Goal: Information Seeking & Learning: Learn about a topic

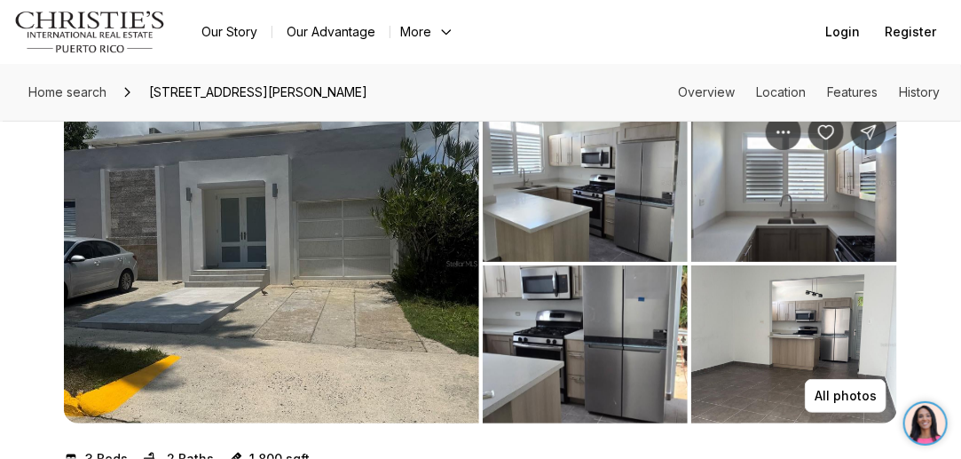
scroll to position [55, 0]
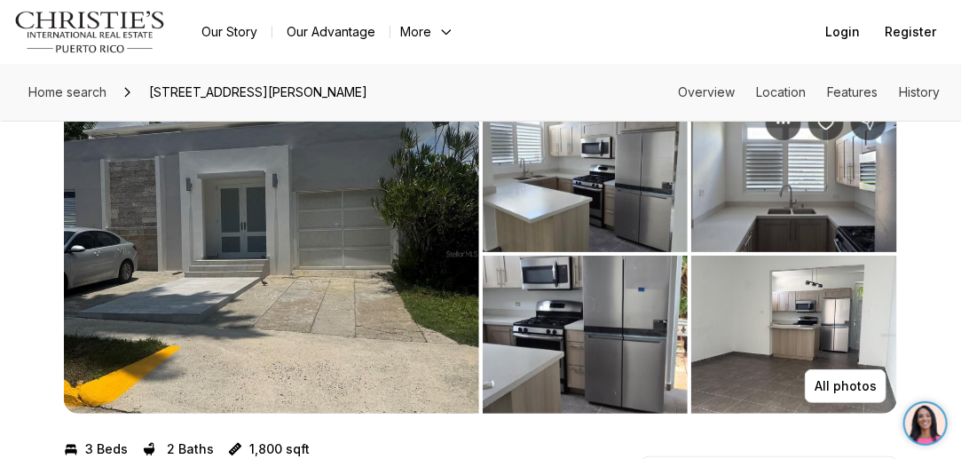
click at [601, 216] on img "View image gallery" at bounding box center [586, 173] width 206 height 158
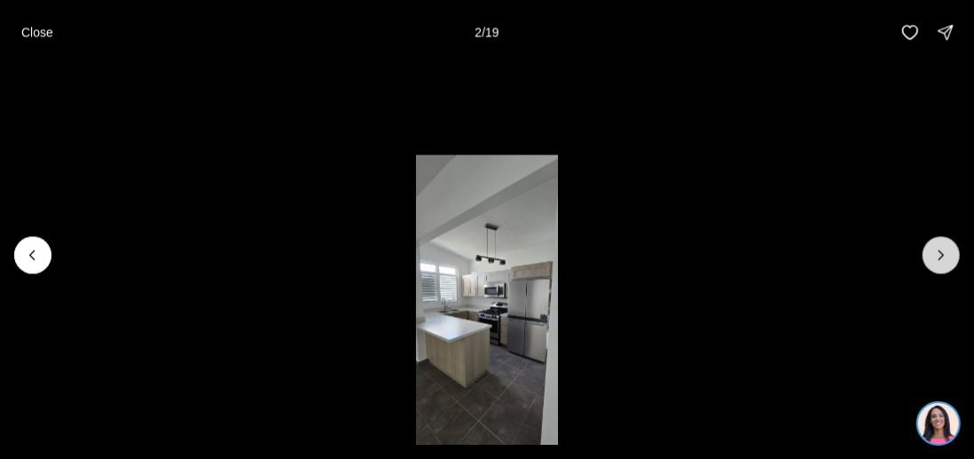
click at [930, 258] on button "Next slide" at bounding box center [941, 254] width 37 height 37
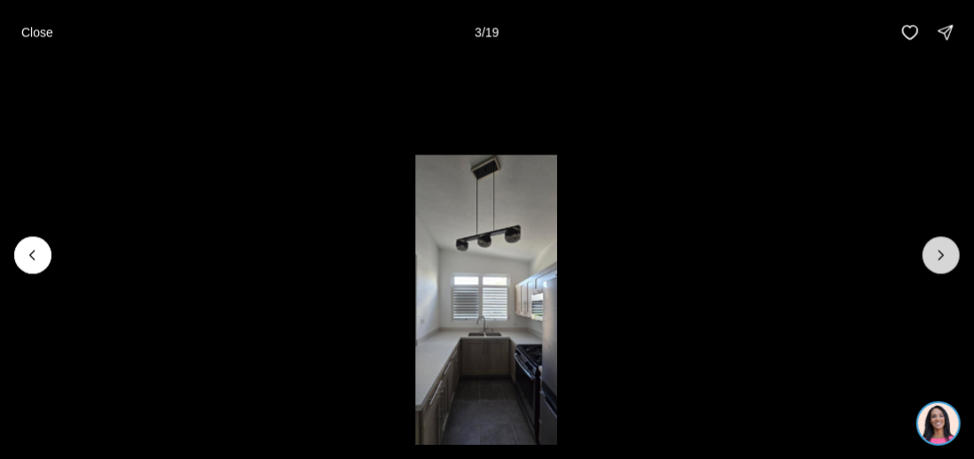
click at [930, 258] on button "Next slide" at bounding box center [941, 254] width 37 height 37
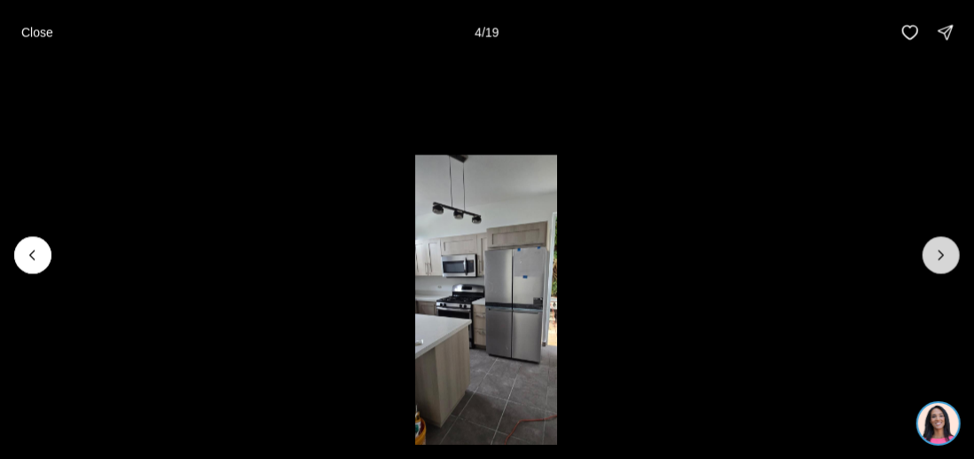
click at [930, 258] on button "Next slide" at bounding box center [941, 254] width 37 height 37
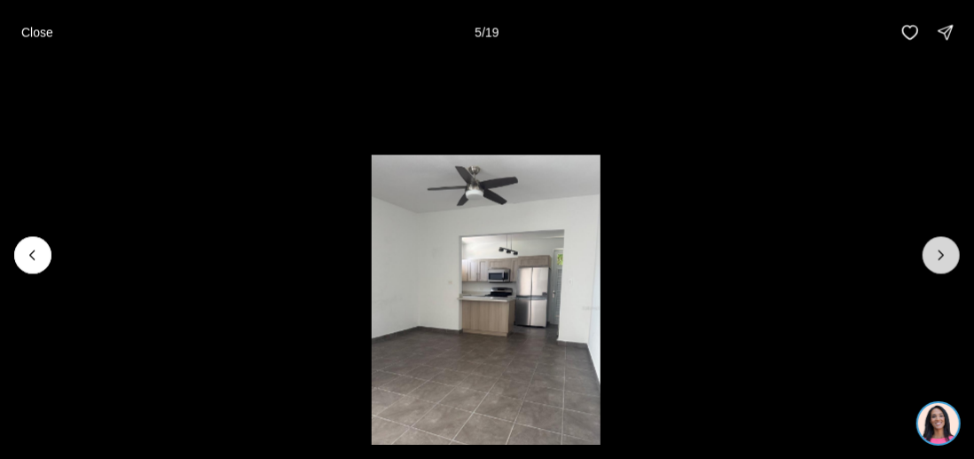
click at [930, 258] on button "Next slide" at bounding box center [941, 254] width 37 height 37
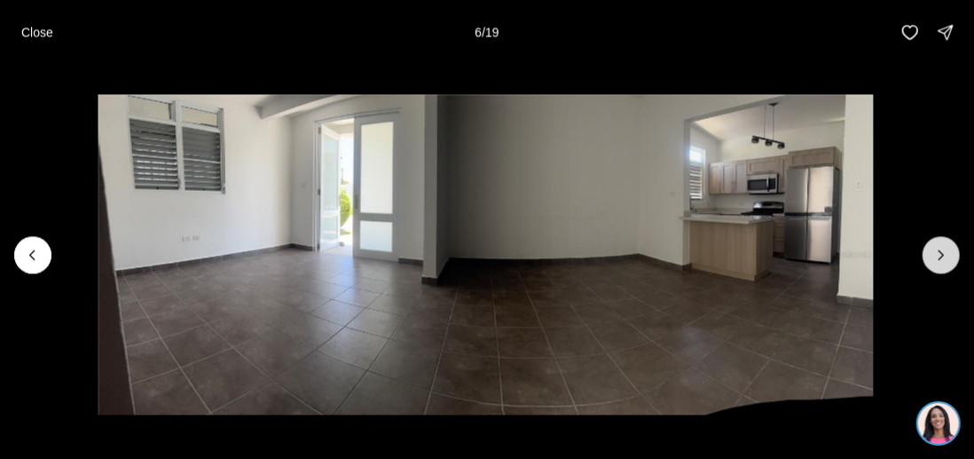
click at [944, 248] on icon "Next slide" at bounding box center [941, 255] width 18 height 18
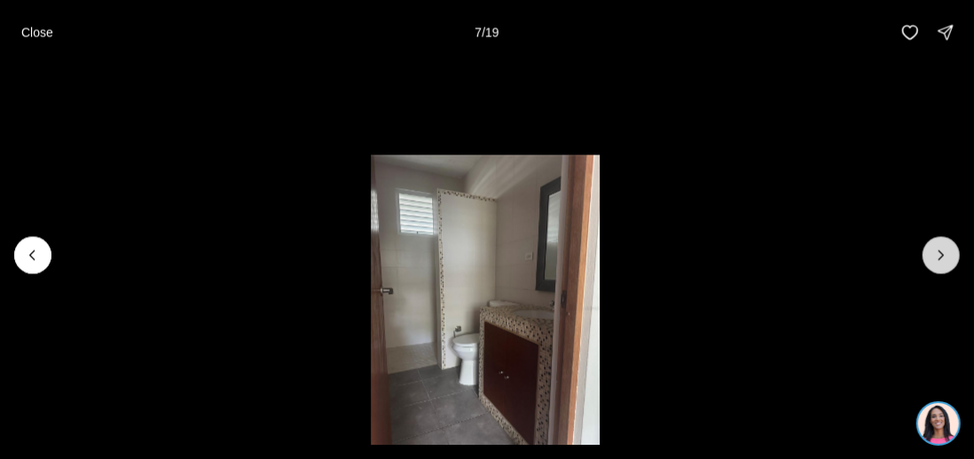
click at [944, 248] on icon "Next slide" at bounding box center [941, 255] width 18 height 18
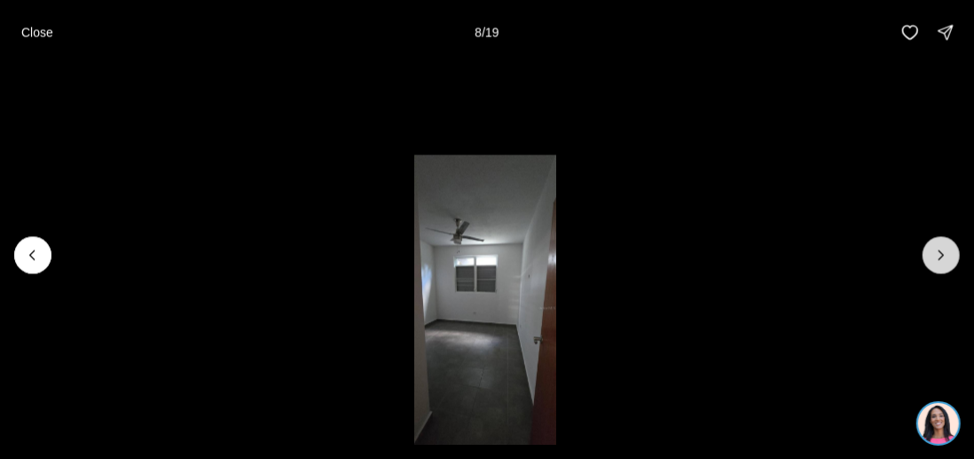
click at [941, 252] on icon "Next slide" at bounding box center [941, 254] width 4 height 9
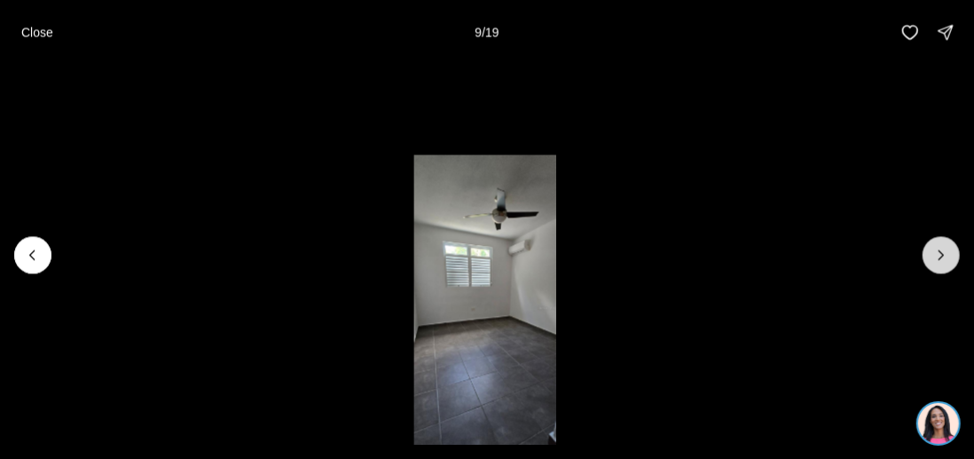
click at [941, 247] on icon "Next slide" at bounding box center [941, 255] width 18 height 18
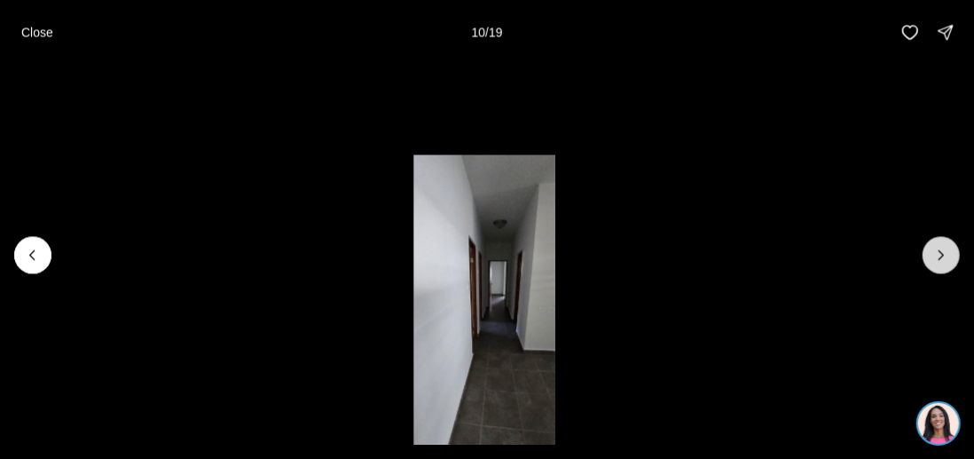
click at [940, 247] on icon "Next slide" at bounding box center [941, 255] width 18 height 18
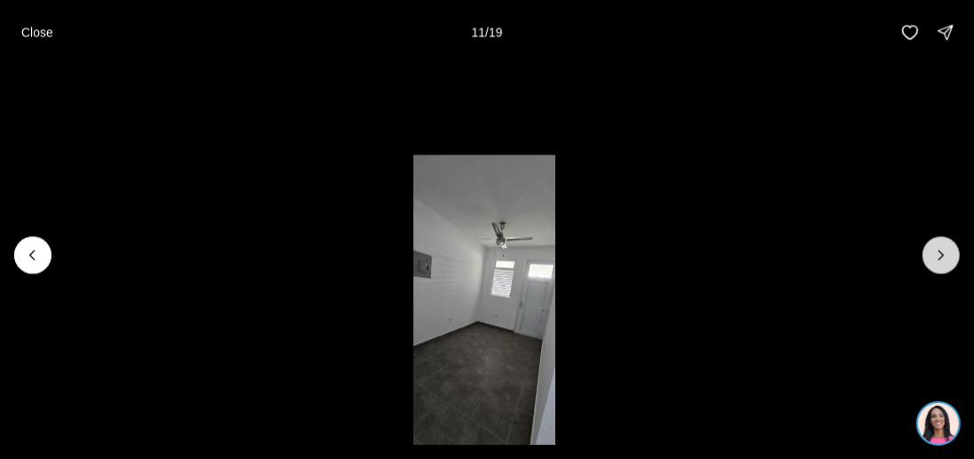
click at [942, 241] on button "Next slide" at bounding box center [941, 254] width 37 height 37
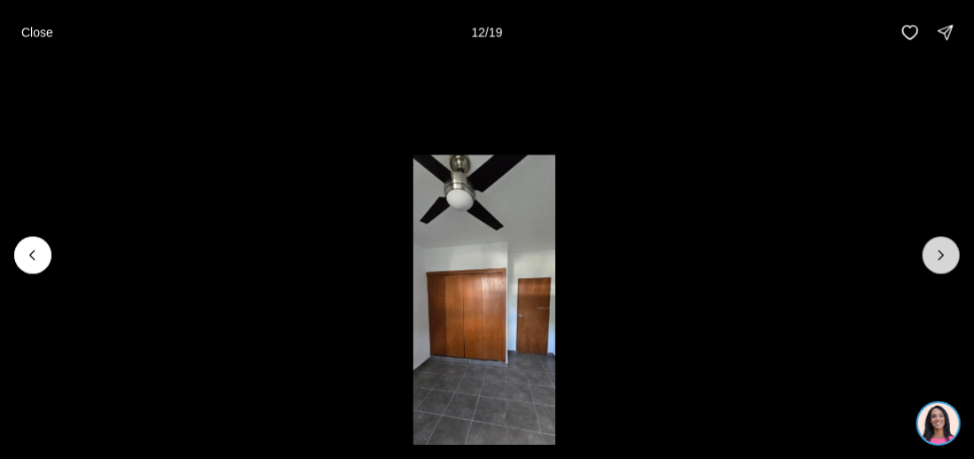
click at [942, 241] on button "Next slide" at bounding box center [941, 254] width 37 height 37
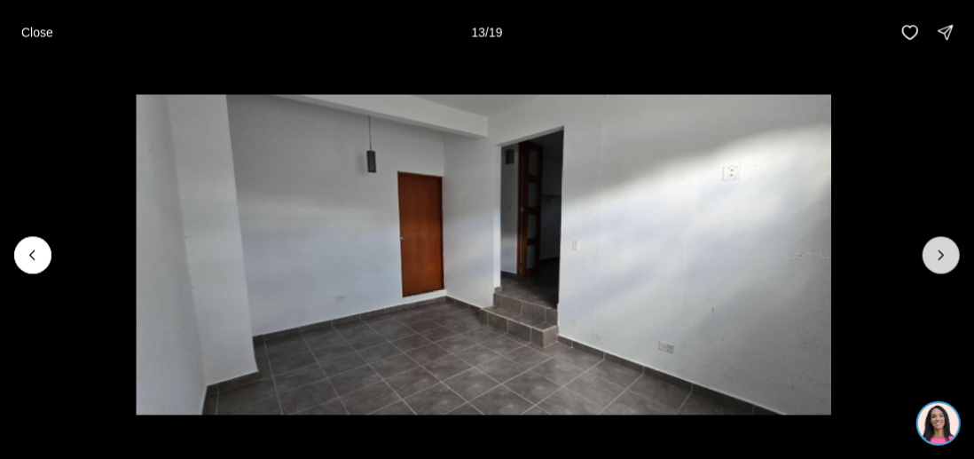
click at [938, 253] on icon "Next slide" at bounding box center [941, 255] width 18 height 18
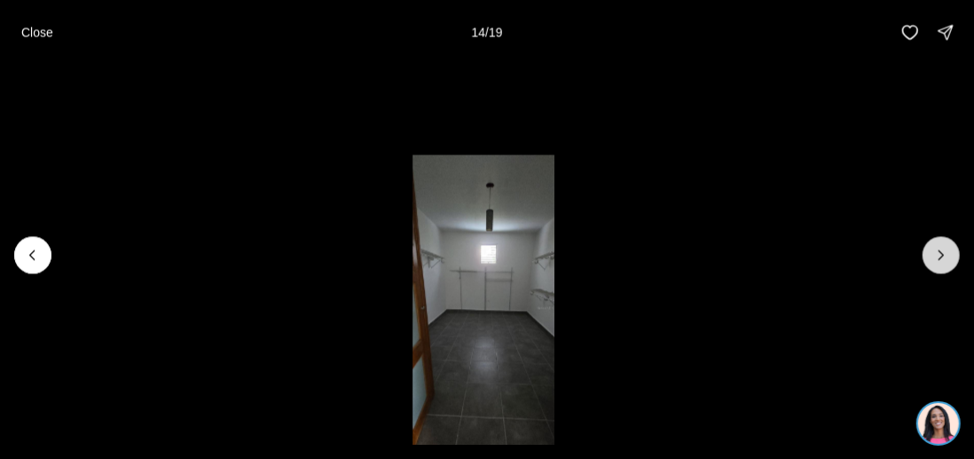
click at [938, 253] on icon "Next slide" at bounding box center [941, 255] width 18 height 18
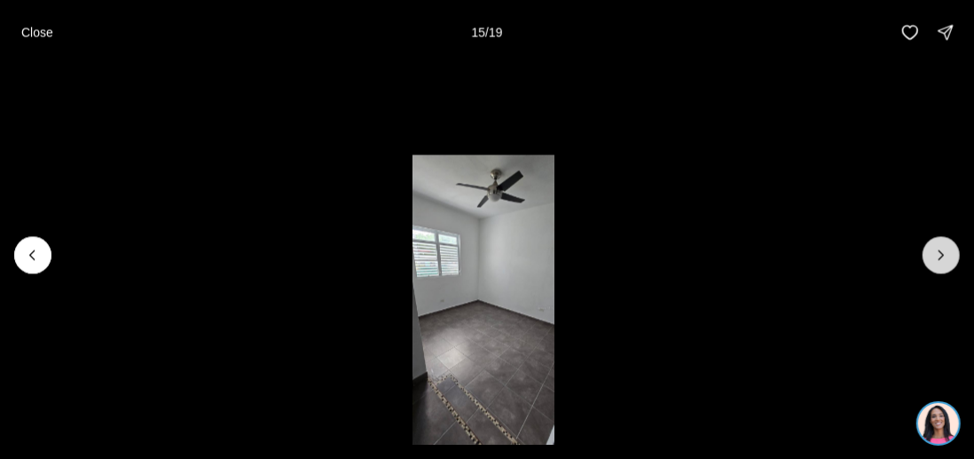
click at [938, 253] on icon "Next slide" at bounding box center [941, 255] width 18 height 18
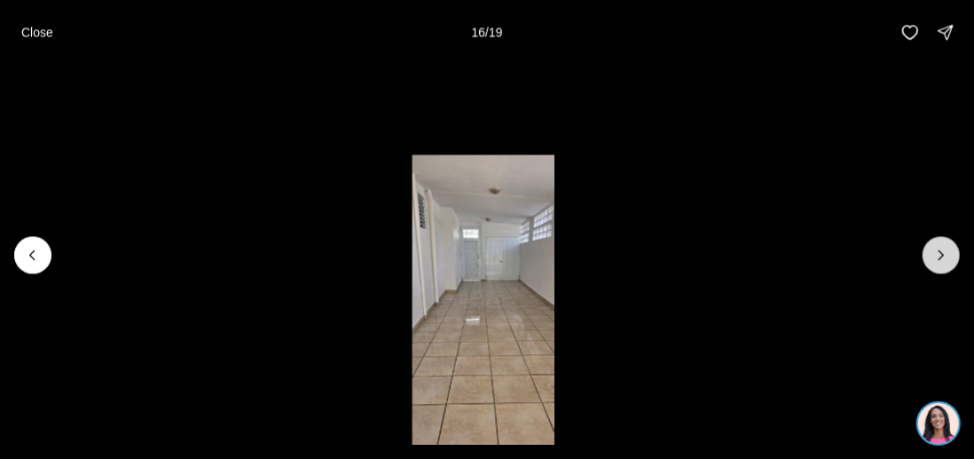
click at [938, 253] on icon "Next slide" at bounding box center [941, 255] width 18 height 18
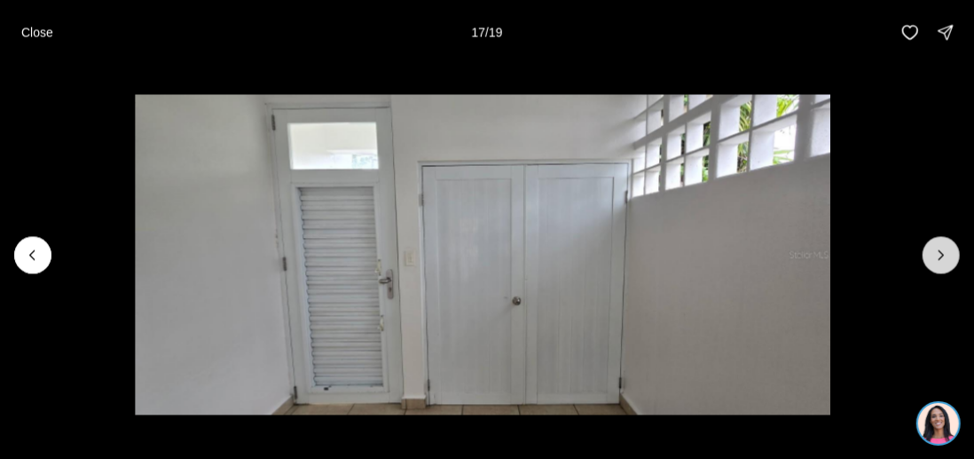
click at [938, 253] on icon "Next slide" at bounding box center [941, 255] width 18 height 18
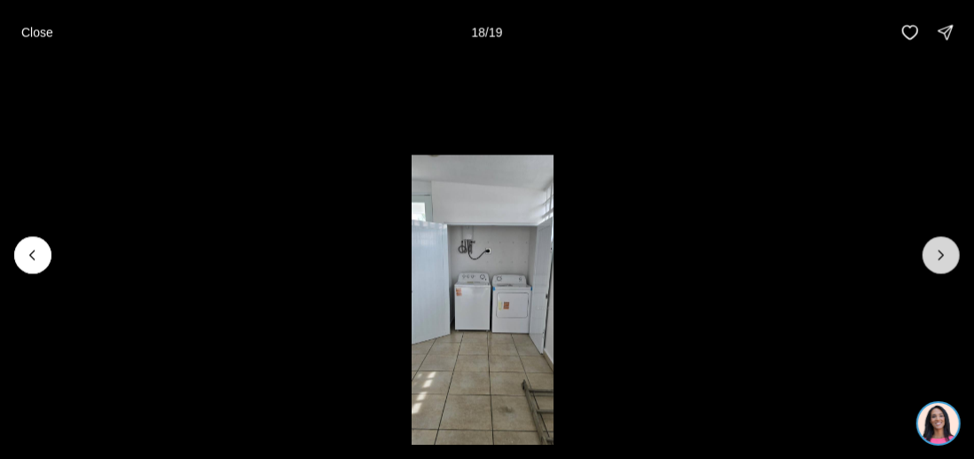
click at [938, 253] on icon "Next slide" at bounding box center [941, 255] width 18 height 18
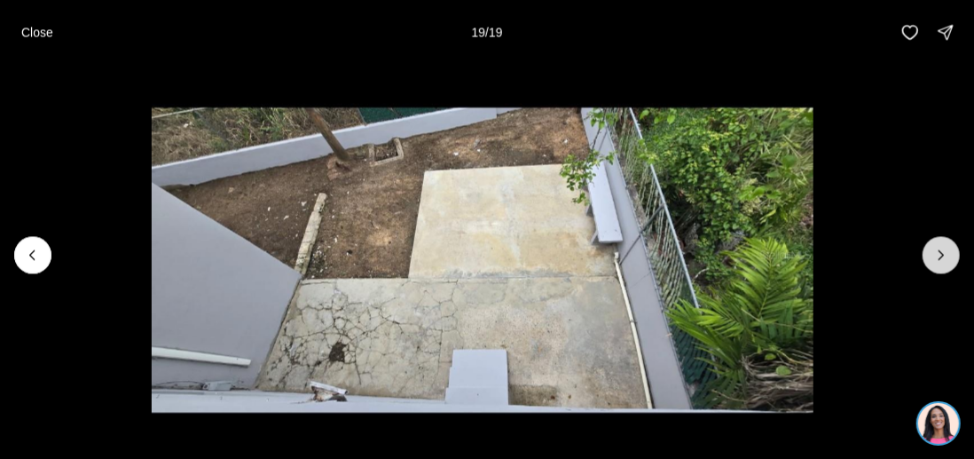
click at [938, 253] on div at bounding box center [941, 254] width 37 height 37
click at [41, 35] on p "Close" at bounding box center [37, 32] width 32 height 14
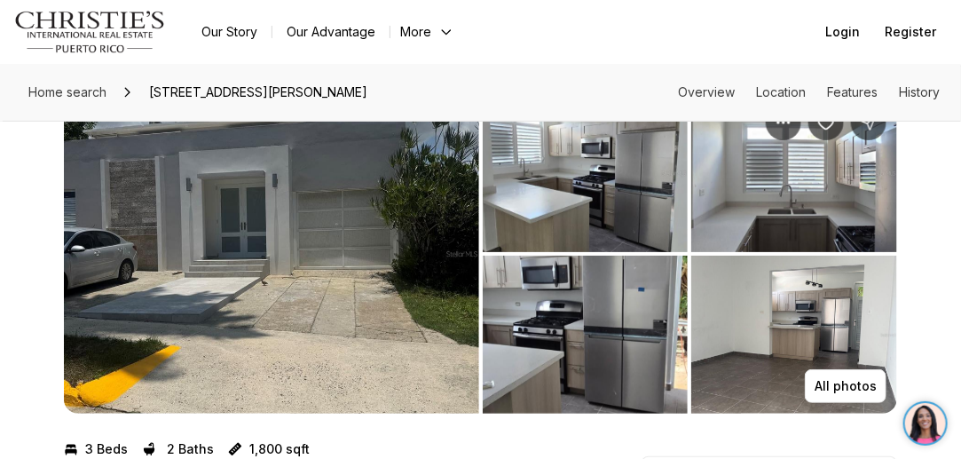
click at [753, 326] on img "View image gallery" at bounding box center [794, 334] width 206 height 158
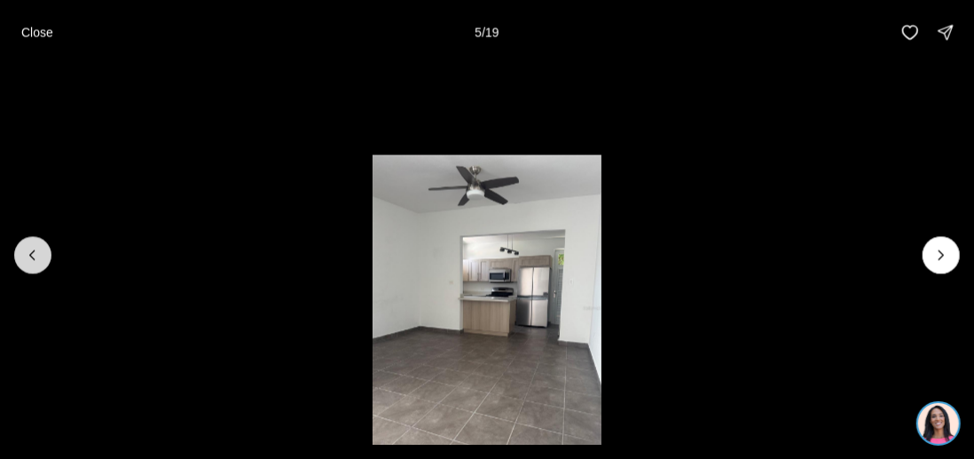
click at [33, 258] on icon "Previous slide" at bounding box center [32, 254] width 4 height 9
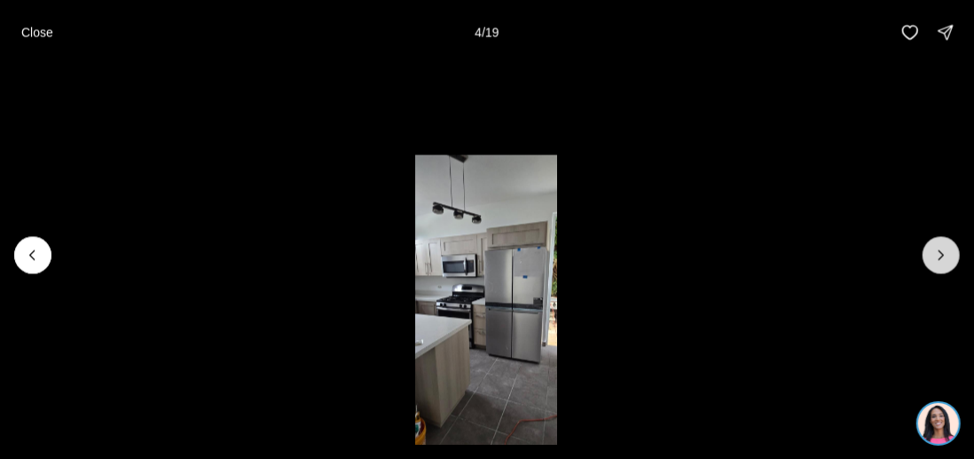
click at [938, 255] on icon "Next slide" at bounding box center [941, 255] width 18 height 18
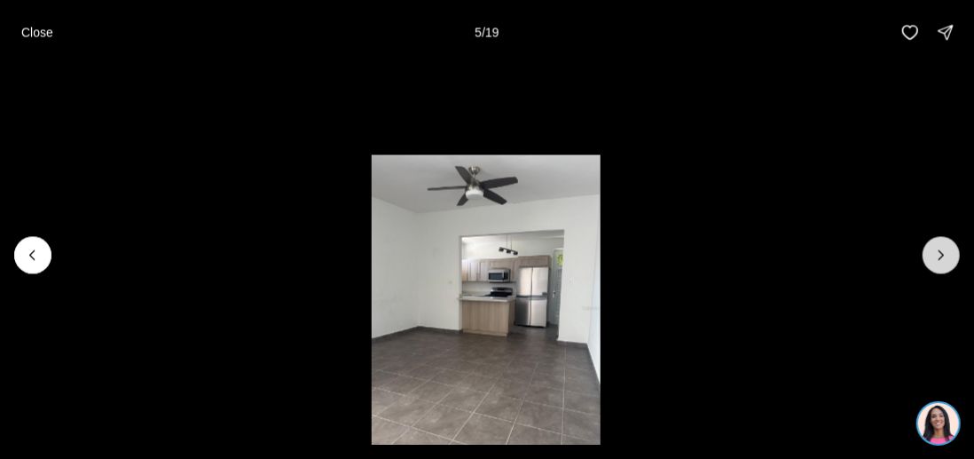
click at [938, 255] on icon "Next slide" at bounding box center [941, 255] width 18 height 18
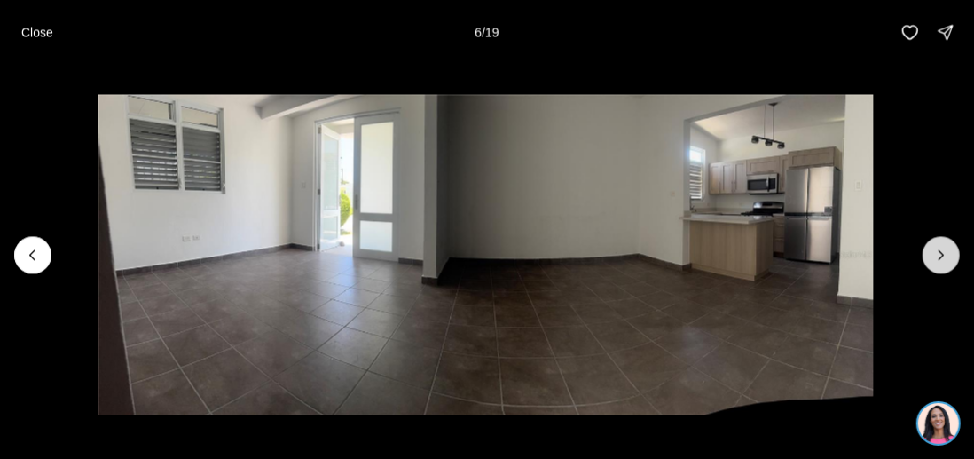
click at [941, 257] on icon "Next slide" at bounding box center [941, 254] width 4 height 9
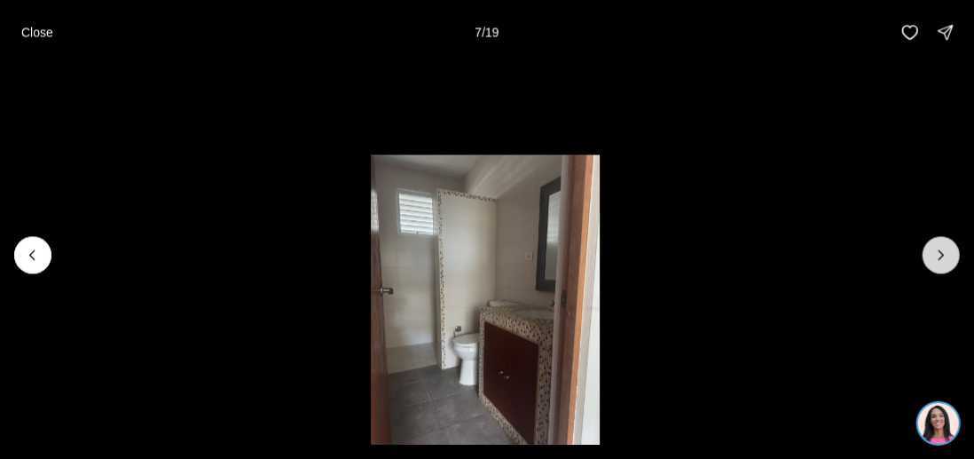
click at [941, 257] on icon "Next slide" at bounding box center [941, 254] width 4 height 9
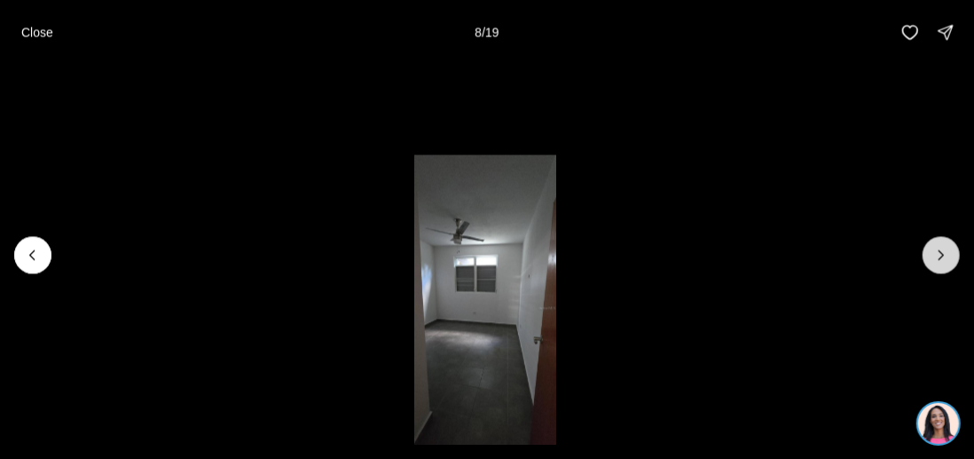
click at [941, 257] on icon "Next slide" at bounding box center [941, 254] width 4 height 9
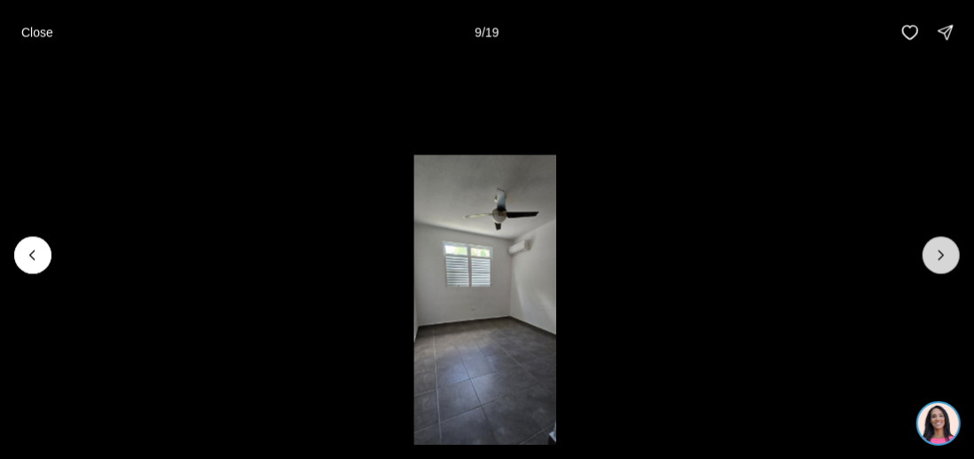
click at [941, 257] on icon "Next slide" at bounding box center [941, 254] width 4 height 9
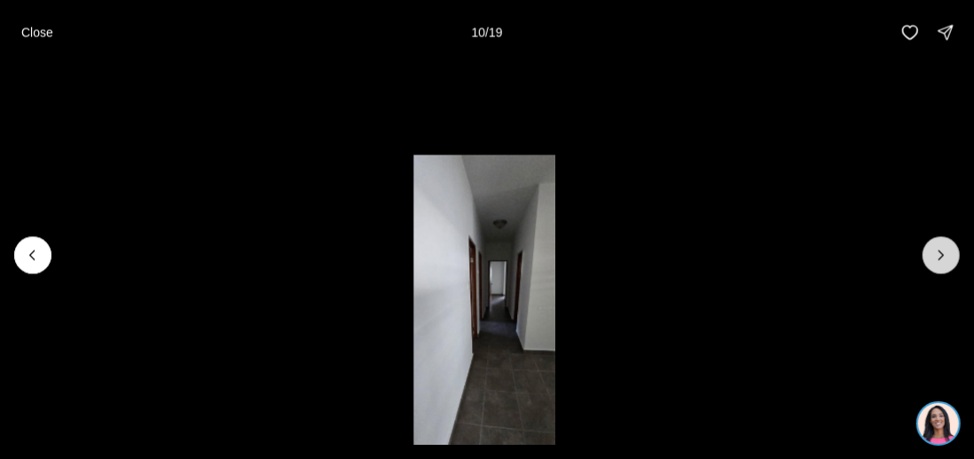
click at [941, 257] on icon "Next slide" at bounding box center [941, 254] width 4 height 9
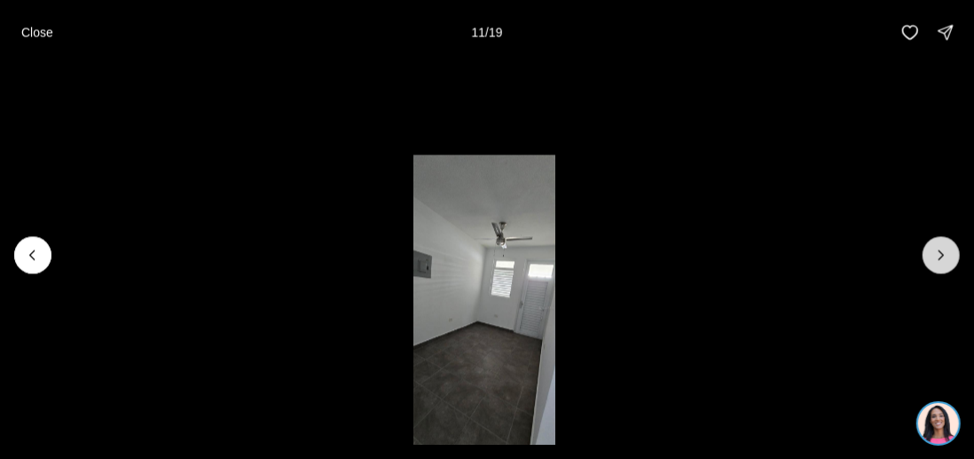
click at [941, 257] on icon "Next slide" at bounding box center [941, 254] width 4 height 9
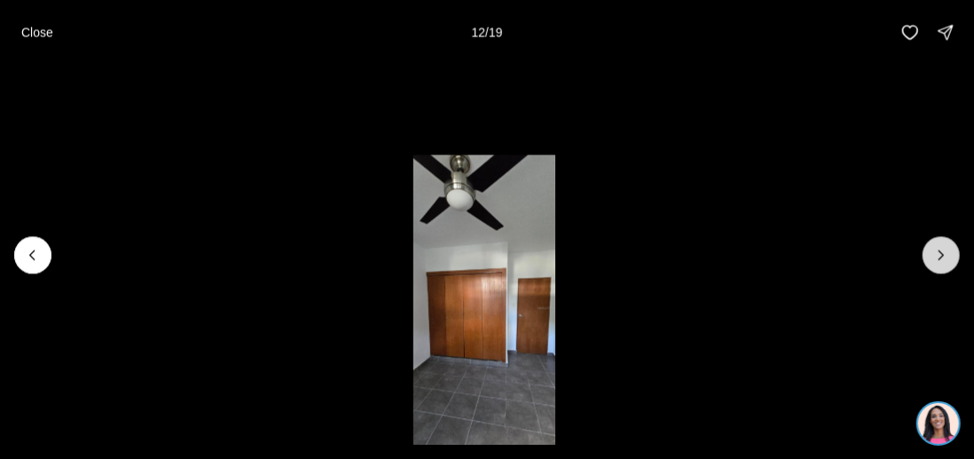
click at [941, 257] on icon "Next slide" at bounding box center [941, 254] width 4 height 9
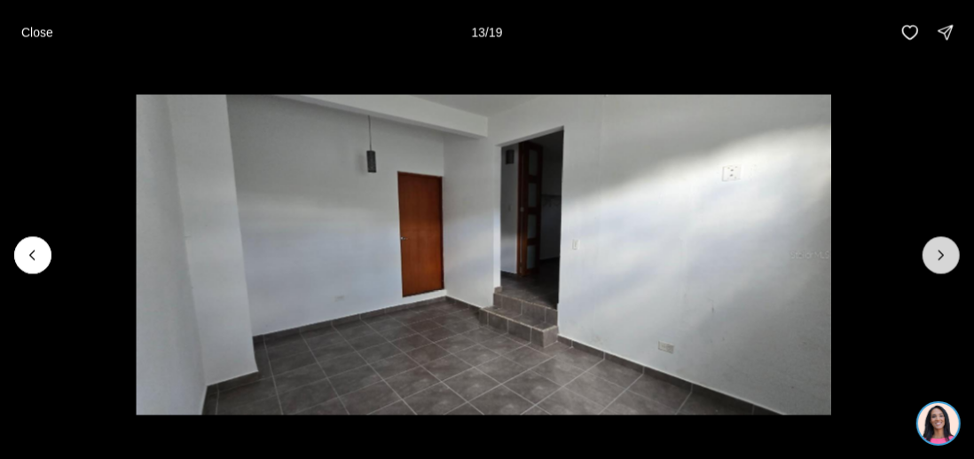
click at [941, 257] on icon "Next slide" at bounding box center [941, 254] width 4 height 9
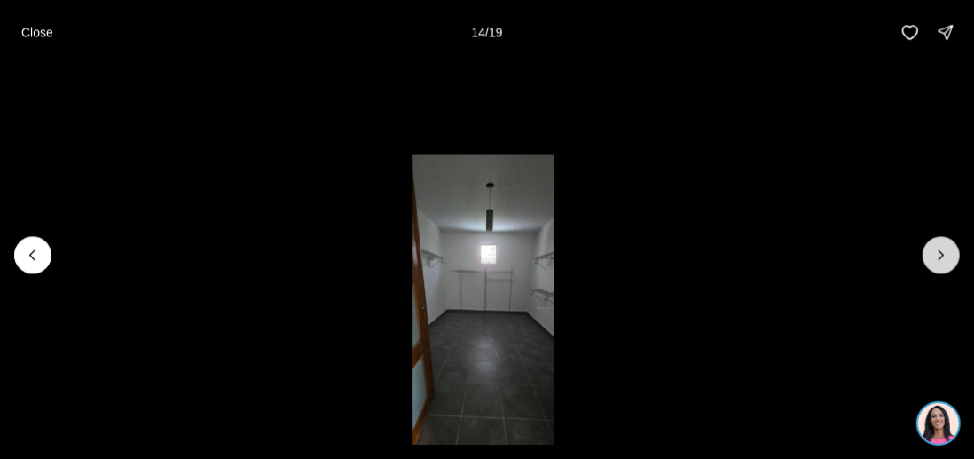
click at [941, 257] on icon "Next slide" at bounding box center [941, 254] width 4 height 9
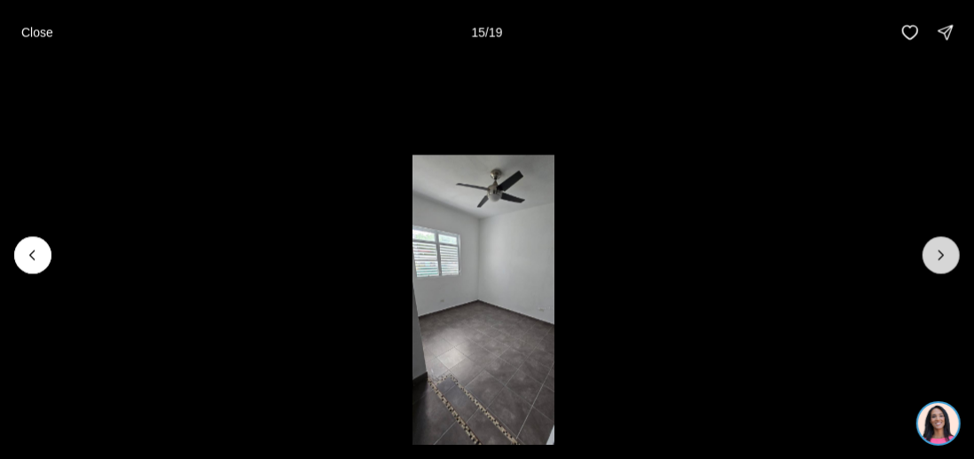
click at [941, 257] on icon "Next slide" at bounding box center [941, 254] width 4 height 9
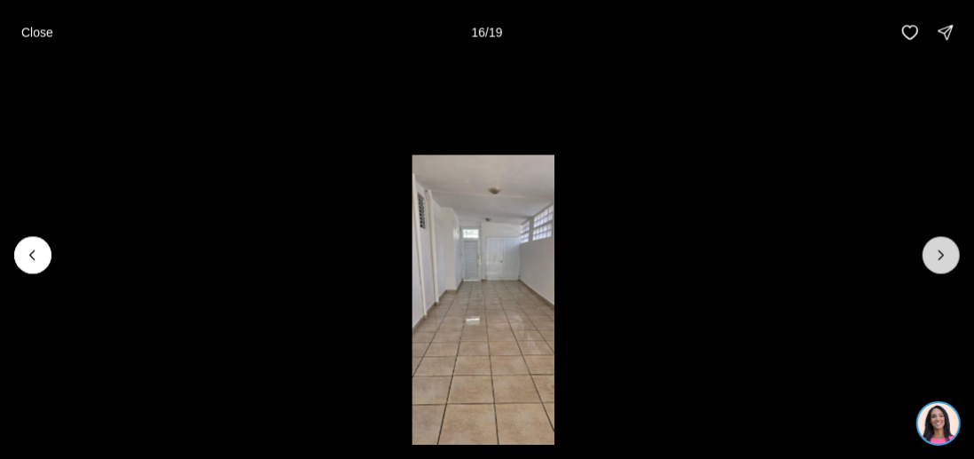
click at [941, 257] on icon "Next slide" at bounding box center [941, 254] width 4 height 9
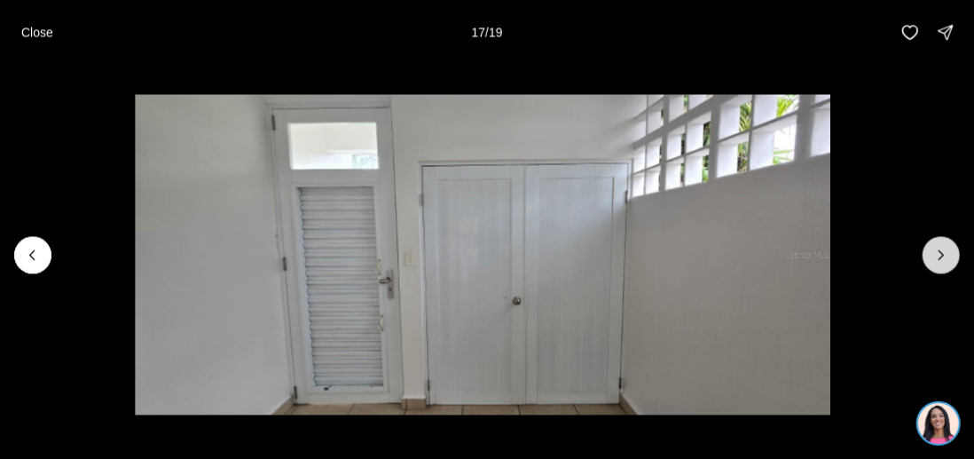
click at [941, 257] on icon "Next slide" at bounding box center [941, 254] width 4 height 9
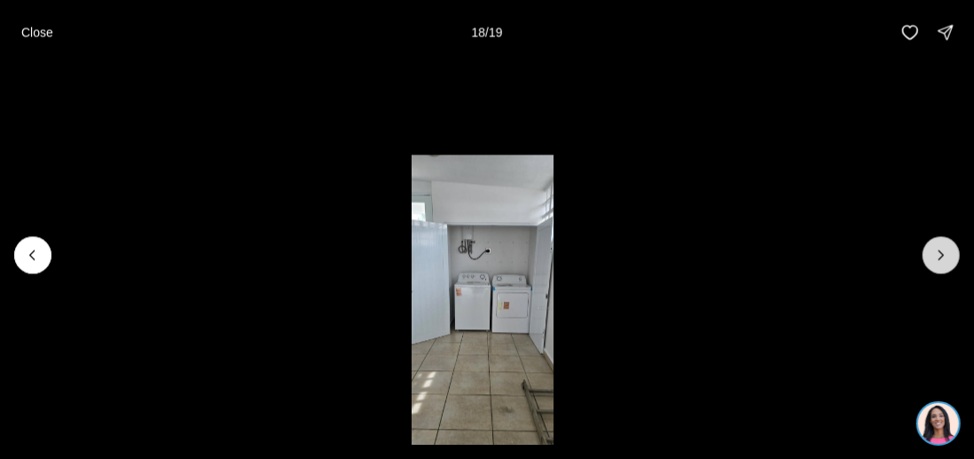
click at [941, 257] on icon "Next slide" at bounding box center [941, 254] width 4 height 9
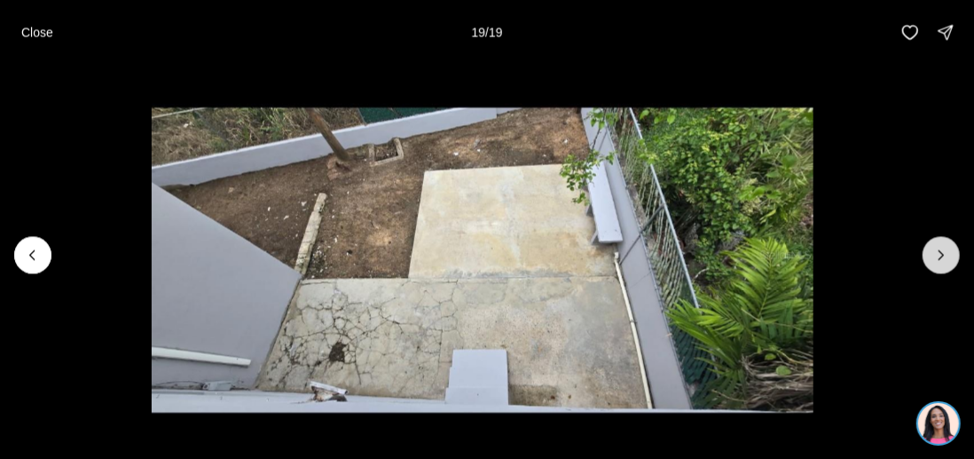
click at [941, 257] on div at bounding box center [941, 254] width 37 height 37
click at [913, 27] on icon "button" at bounding box center [910, 32] width 18 height 18
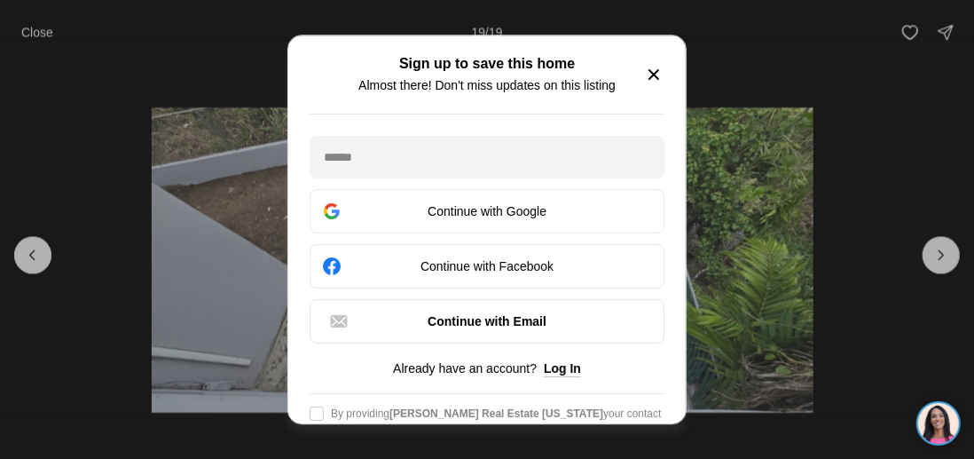
click at [653, 79] on icon "button" at bounding box center [653, 74] width 9 height 9
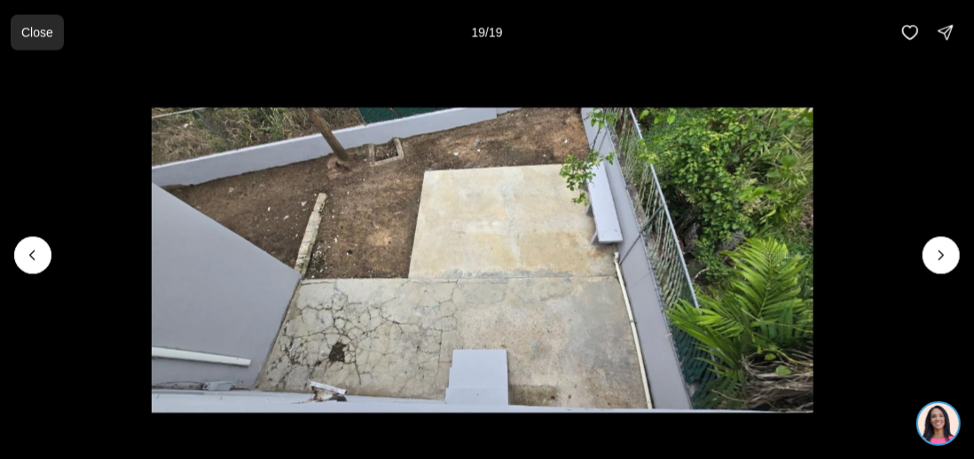
click at [44, 43] on button "Close" at bounding box center [37, 31] width 53 height 35
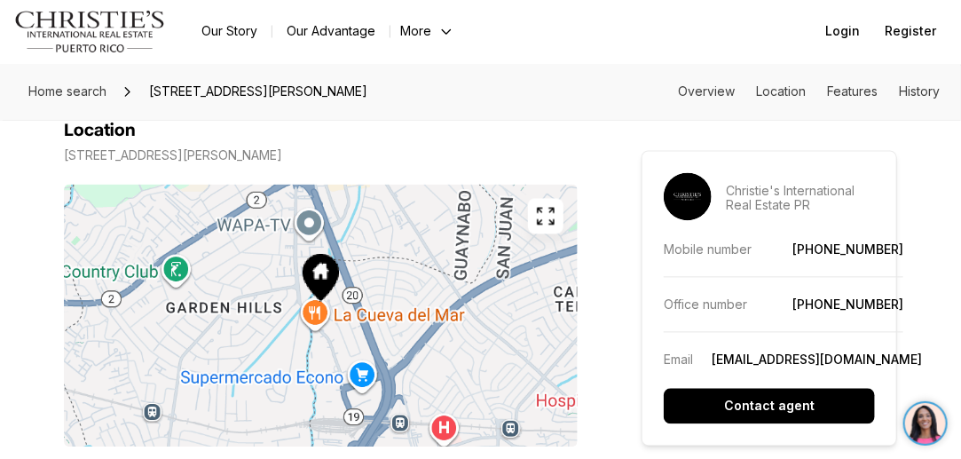
scroll to position [1092, 0]
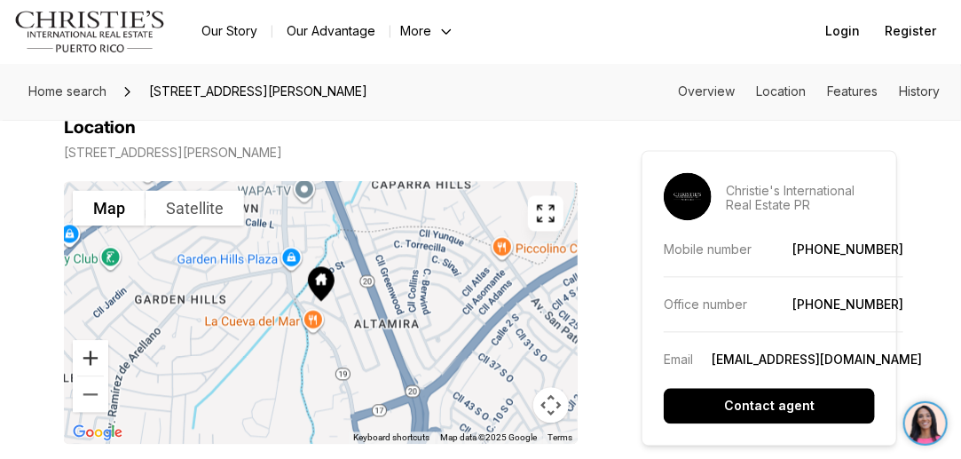
click at [94, 341] on button "Zoom in" at bounding box center [90, 358] width 35 height 35
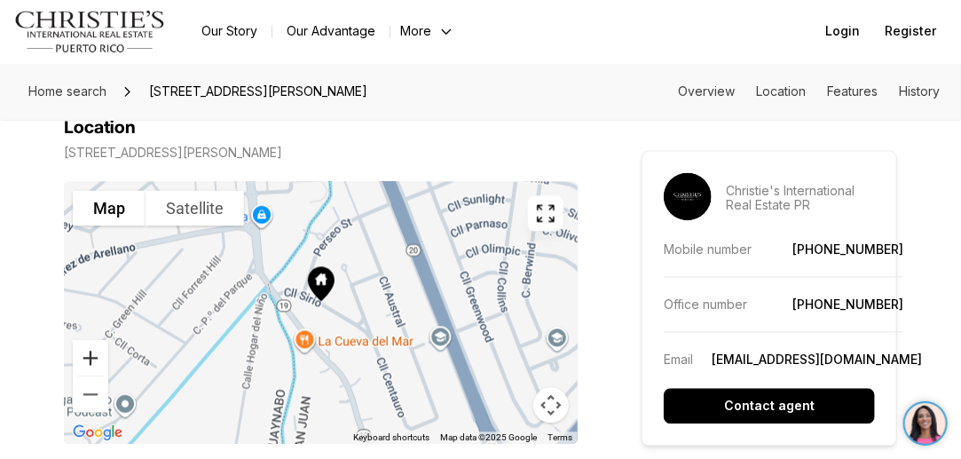
click at [94, 341] on button "Zoom in" at bounding box center [90, 358] width 35 height 35
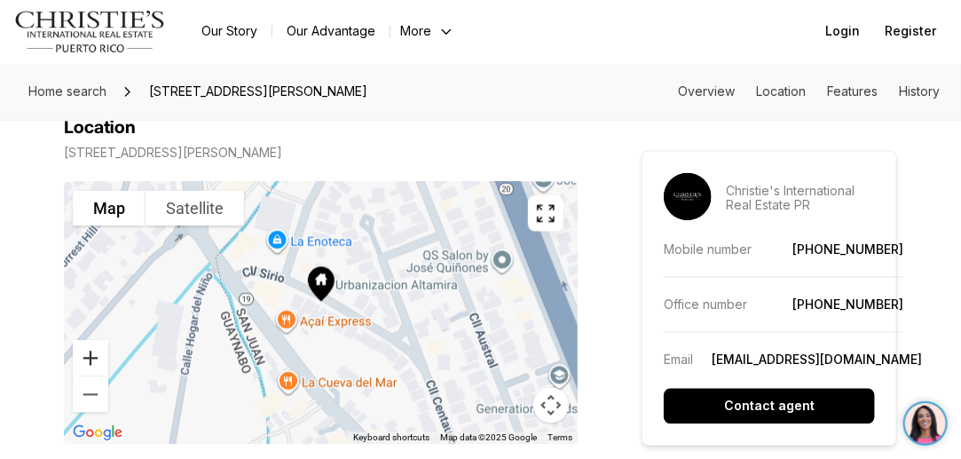
click at [92, 341] on button "Zoom in" at bounding box center [90, 358] width 35 height 35
